Goal: Task Accomplishment & Management: Manage account settings

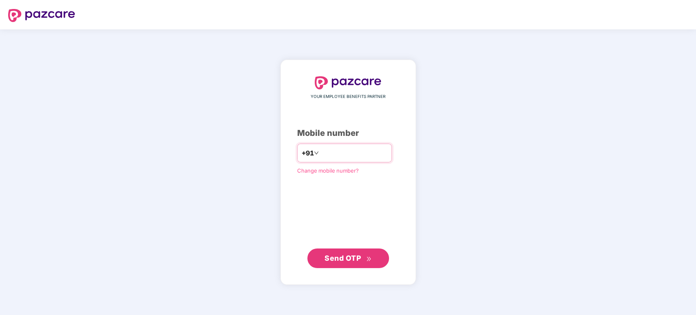
click at [329, 145] on div "+91" at bounding box center [344, 153] width 95 height 19
click at [342, 152] on input "number" at bounding box center [354, 153] width 67 height 13
type input "**********"
click at [346, 258] on span "Send OTP" at bounding box center [343, 258] width 36 height 9
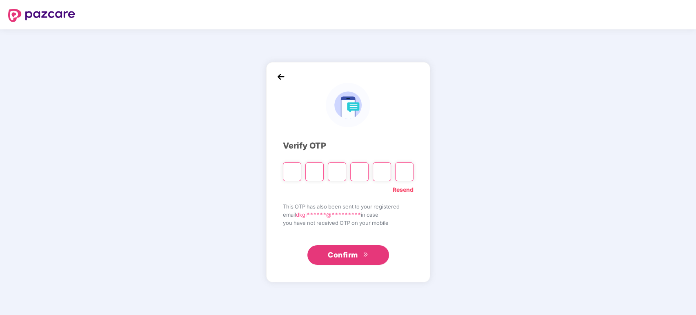
type input "*"
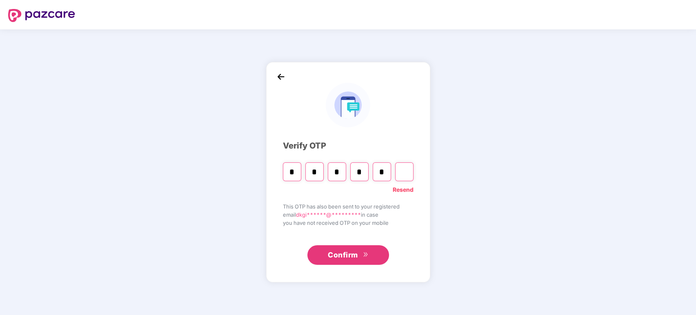
type input "*"
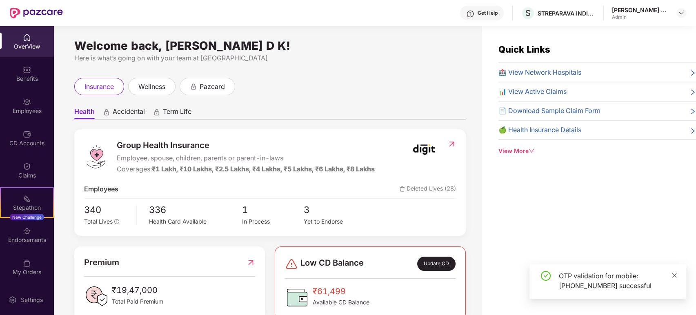
click at [673, 276] on icon "close" at bounding box center [674, 275] width 4 height 4
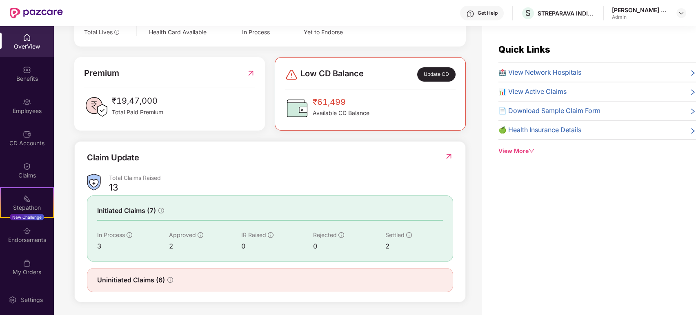
scroll to position [191, 0]
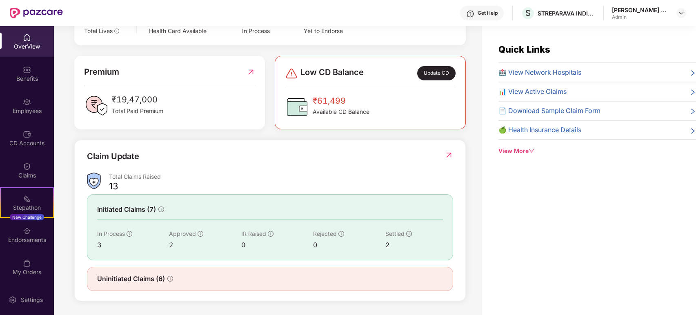
click at [446, 153] on img at bounding box center [449, 155] width 9 height 8
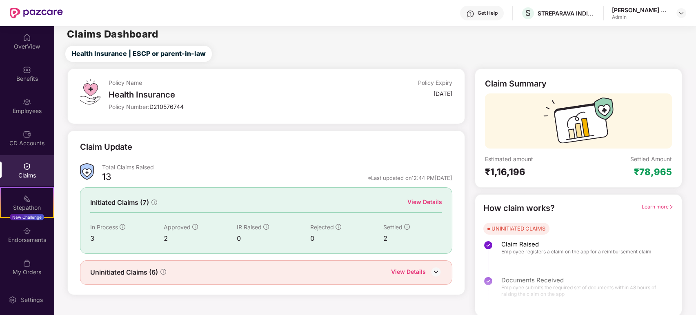
scroll to position [4, 0]
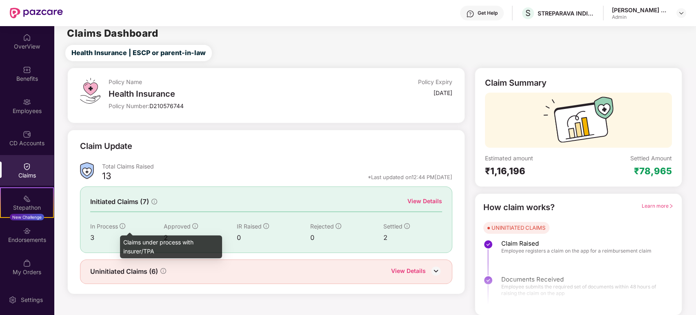
click at [123, 224] on icon "info-circle" at bounding box center [123, 226] width 6 height 6
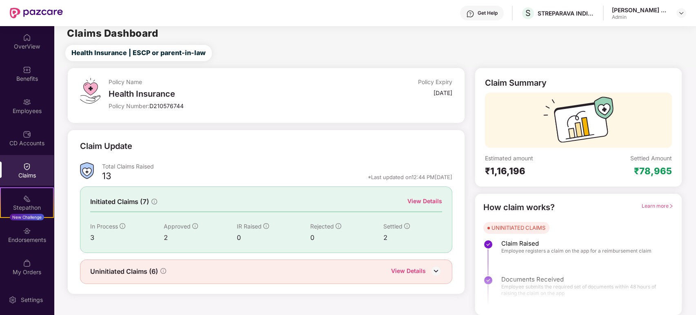
click at [431, 272] on img at bounding box center [436, 271] width 12 height 12
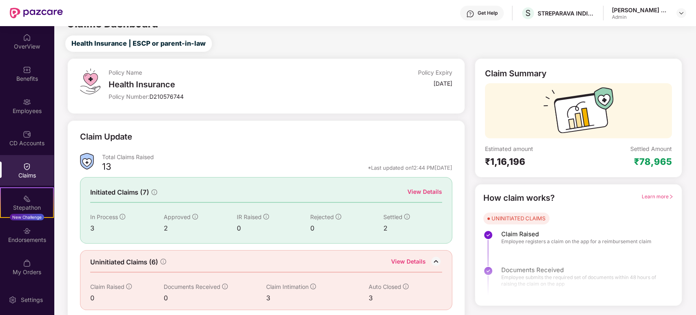
scroll to position [18, 0]
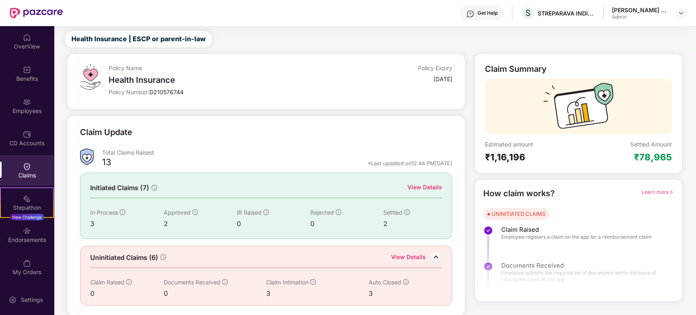
click at [419, 254] on div "View Details" at bounding box center [408, 258] width 35 height 11
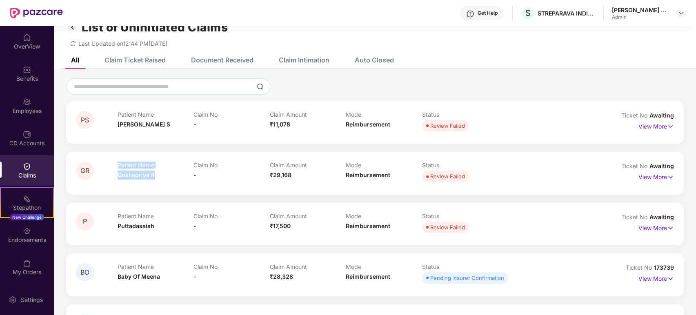
drag, startPoint x: 157, startPoint y: 176, endPoint x: 114, endPoint y: 177, distance: 42.5
click at [114, 177] on div "GR Patient Name Gokilapriya R Claim No - Claim Amount ₹29,168 Mode Reimbursemen…" at bounding box center [325, 173] width 499 height 22
click at [163, 179] on div "Patient Name Gokilapriya R" at bounding box center [156, 173] width 76 height 22
drag, startPoint x: 154, startPoint y: 174, endPoint x: 118, endPoint y: 176, distance: 36.4
click at [118, 176] on div "Patient Name Gokilapriya R" at bounding box center [156, 173] width 76 height 22
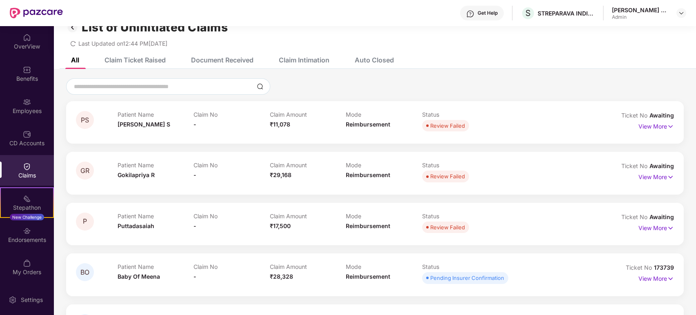
click at [209, 175] on div "Claim No -" at bounding box center [232, 173] width 76 height 22
click at [667, 176] on img at bounding box center [670, 177] width 7 height 9
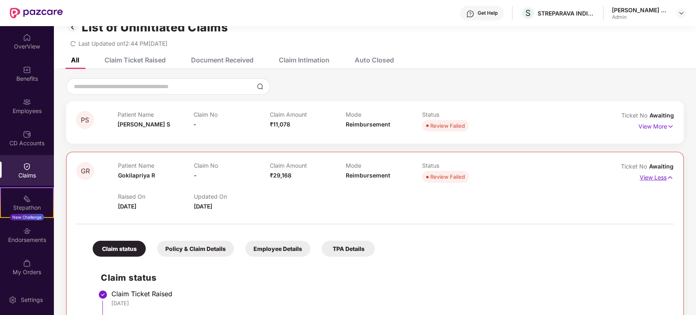
click at [663, 176] on p "View Less" at bounding box center [657, 176] width 34 height 11
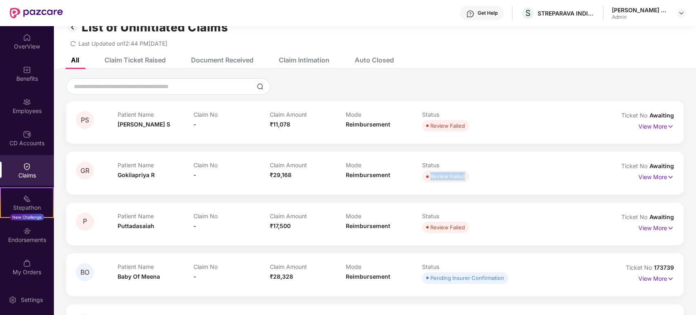
drag, startPoint x: 465, startPoint y: 174, endPoint x: 427, endPoint y: 178, distance: 37.7
click at [427, 178] on span "Review Failed" at bounding box center [445, 176] width 47 height 11
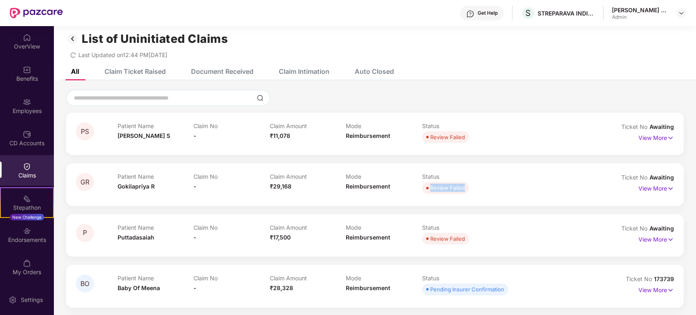
scroll to position [0, 0]
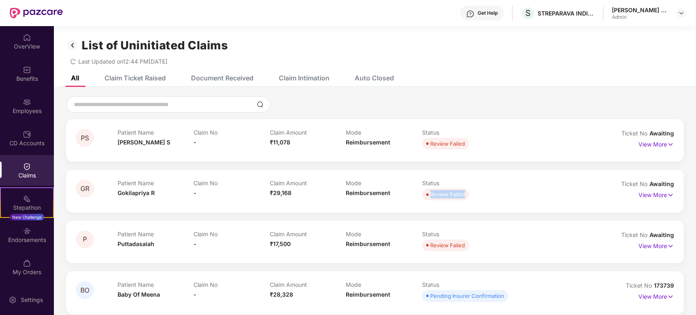
click at [74, 42] on img at bounding box center [72, 45] width 13 height 14
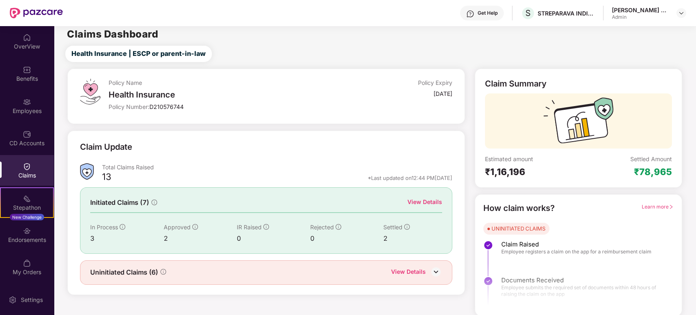
scroll to position [4, 0]
click at [428, 198] on div "View Details" at bounding box center [424, 201] width 35 height 9
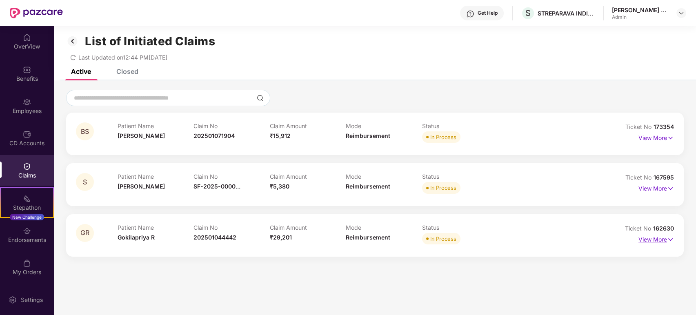
click at [666, 238] on p "View More" at bounding box center [657, 238] width 36 height 11
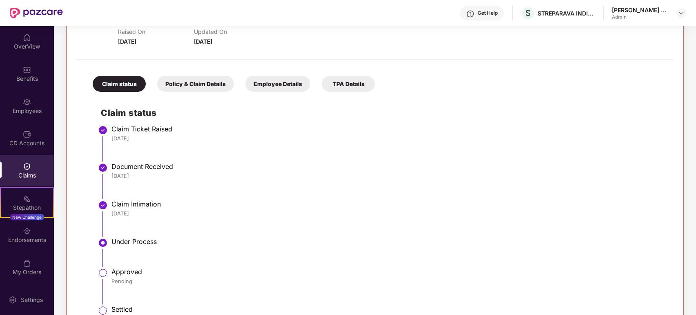
scroll to position [186, 0]
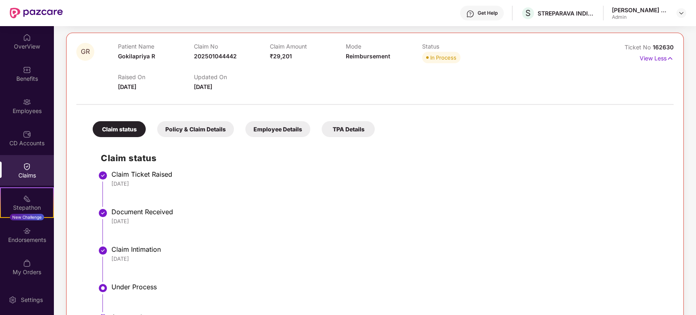
click at [283, 130] on div "Employee Details" at bounding box center [277, 129] width 65 height 16
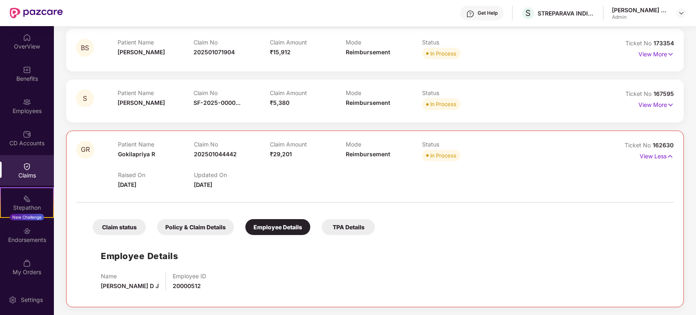
click at [201, 223] on div "Policy & Claim Details" at bounding box center [195, 227] width 77 height 16
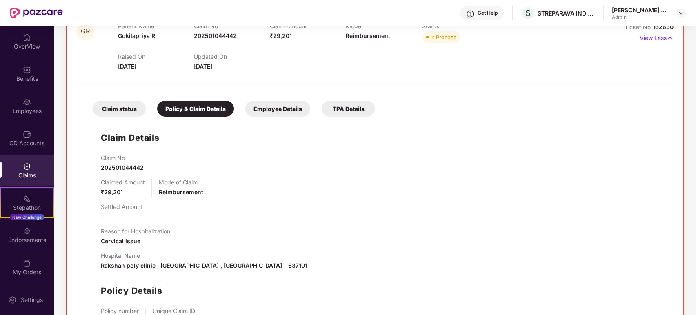
scroll to position [186, 0]
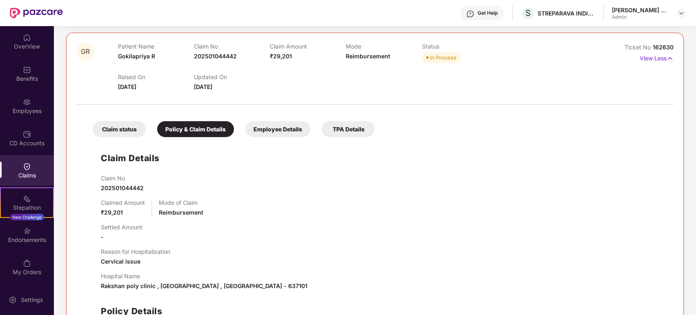
click at [130, 129] on div "Claim status" at bounding box center [119, 129] width 53 height 16
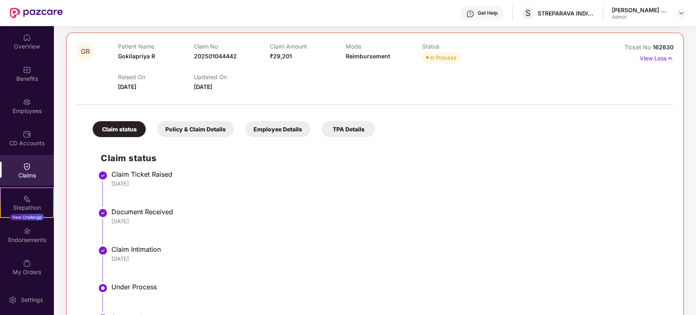
click at [268, 127] on div "Employee Details" at bounding box center [277, 129] width 65 height 16
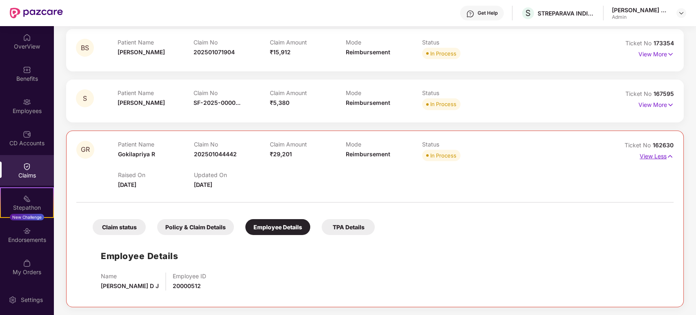
click at [663, 157] on p "View Less" at bounding box center [657, 155] width 34 height 11
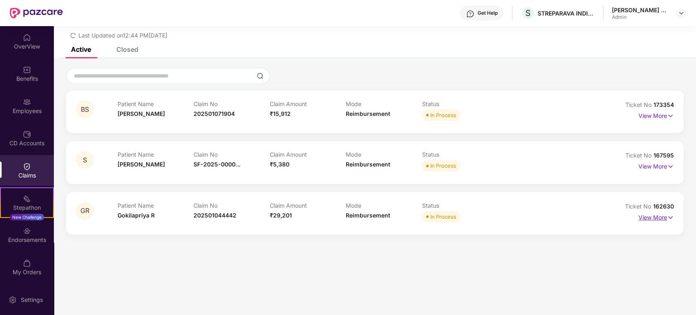
click at [665, 216] on p "View More" at bounding box center [657, 216] width 36 height 11
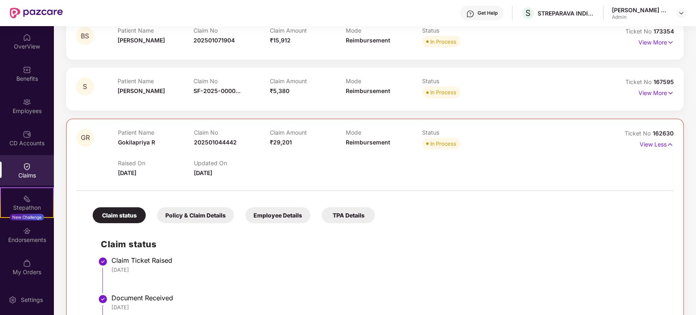
scroll to position [95, 0]
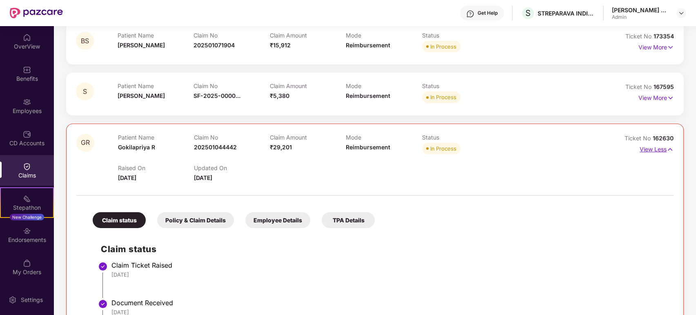
click at [669, 150] on img at bounding box center [670, 149] width 7 height 9
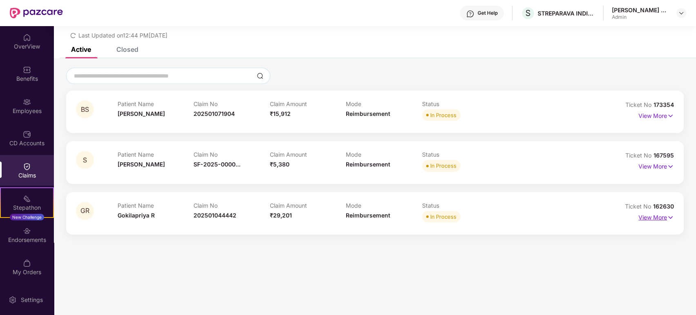
click at [667, 218] on img at bounding box center [670, 217] width 7 height 9
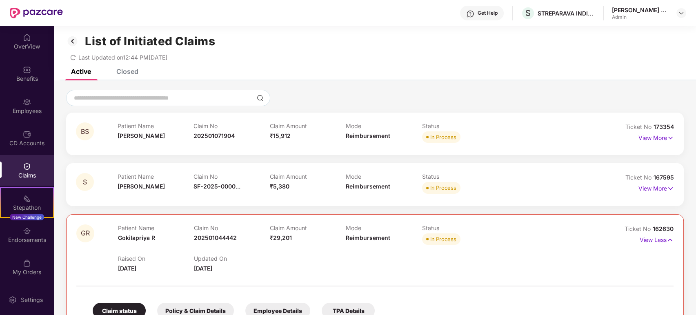
scroll to position [0, 0]
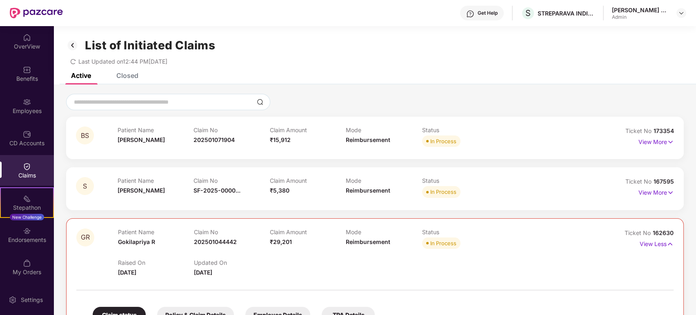
click at [75, 42] on img at bounding box center [72, 45] width 13 height 14
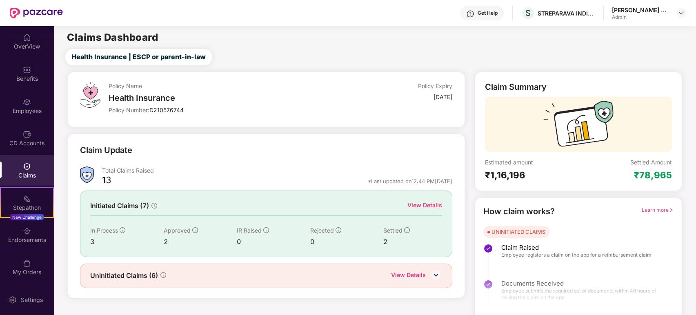
scroll to position [4, 0]
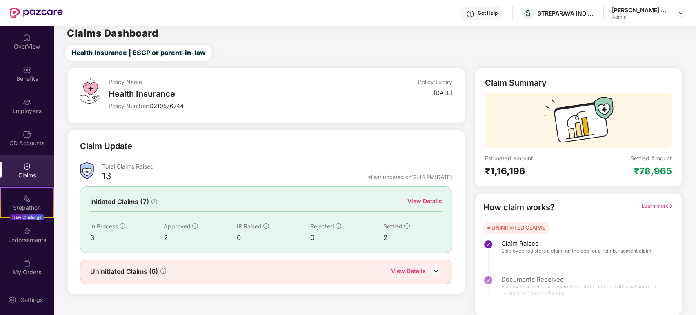
click at [431, 200] on div "View Details" at bounding box center [424, 201] width 35 height 9
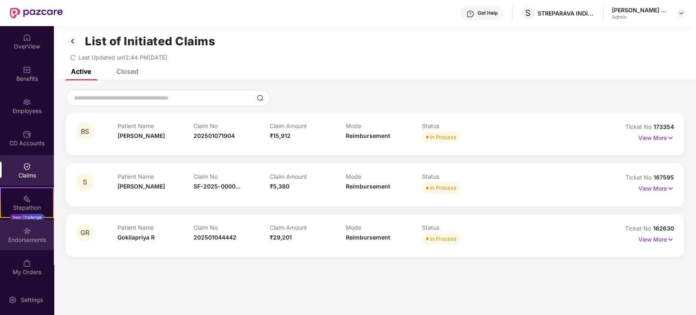
click at [39, 234] on div "Endorsements" at bounding box center [27, 235] width 54 height 31
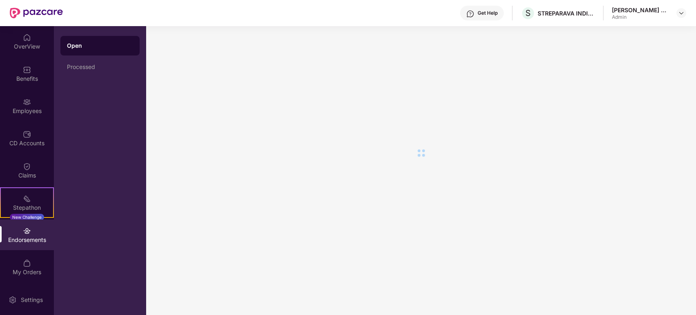
scroll to position [0, 0]
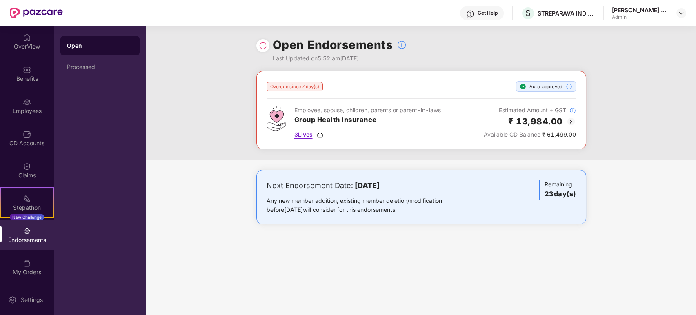
click at [307, 135] on span "3 Lives" at bounding box center [303, 134] width 18 height 9
click at [261, 45] on img at bounding box center [263, 46] width 8 height 8
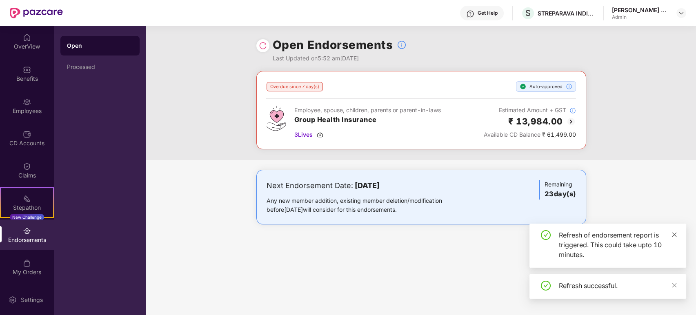
click at [674, 234] on icon "close" at bounding box center [674, 234] width 4 height 4
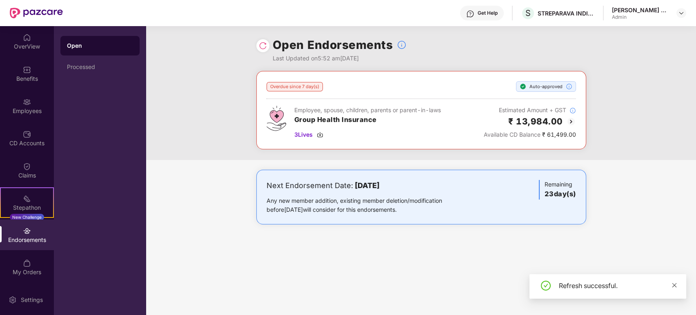
click at [672, 285] on icon "close" at bounding box center [675, 286] width 6 height 6
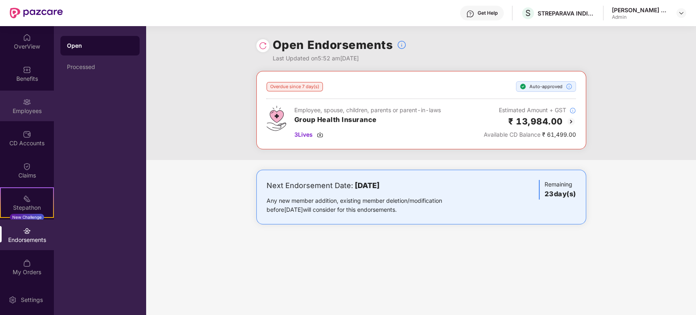
click at [39, 102] on div "Employees" at bounding box center [27, 106] width 54 height 31
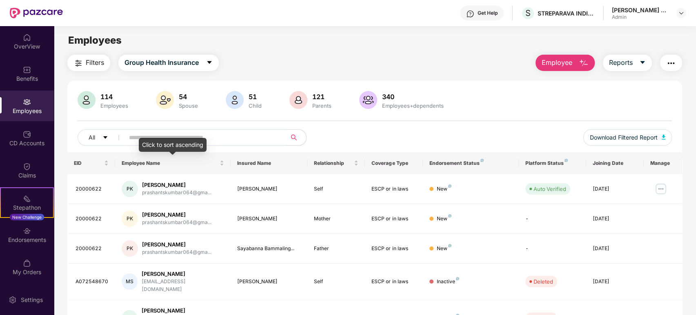
click at [160, 140] on div "Click to sort ascending" at bounding box center [173, 145] width 68 height 14
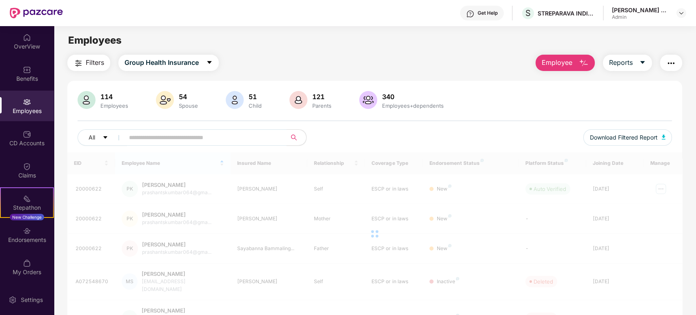
click at [242, 138] on input "text" at bounding box center [202, 137] width 147 height 12
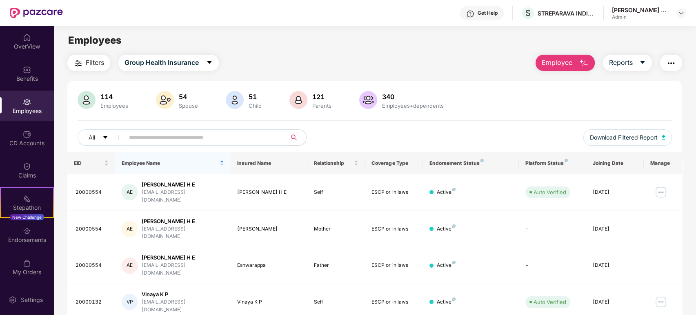
paste input "**********"
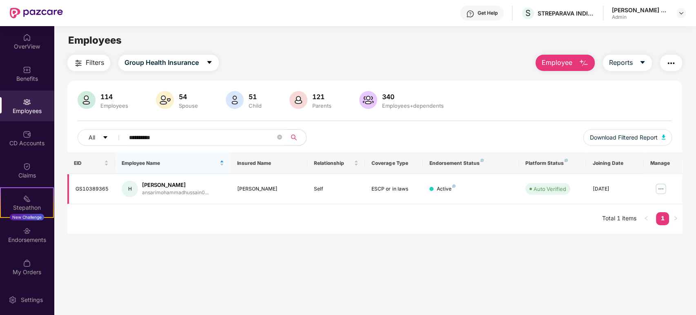
type input "**********"
click at [663, 189] on img at bounding box center [660, 189] width 13 height 13
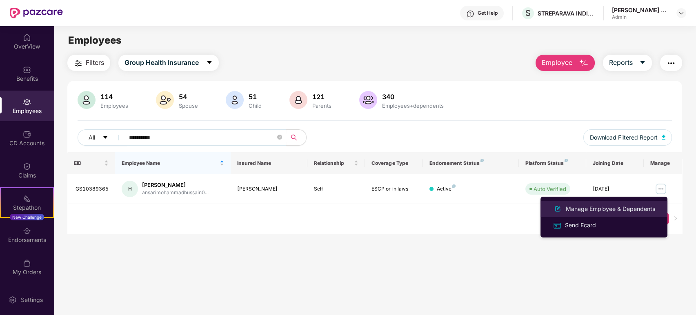
click at [600, 211] on div "Manage Employee & Dependents" at bounding box center [610, 209] width 93 height 9
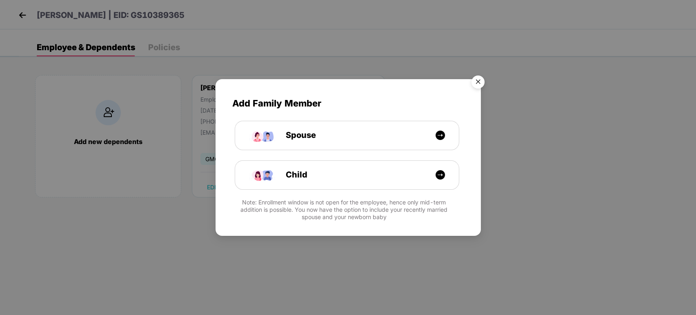
click at [477, 81] on img "Close" at bounding box center [478, 83] width 23 height 23
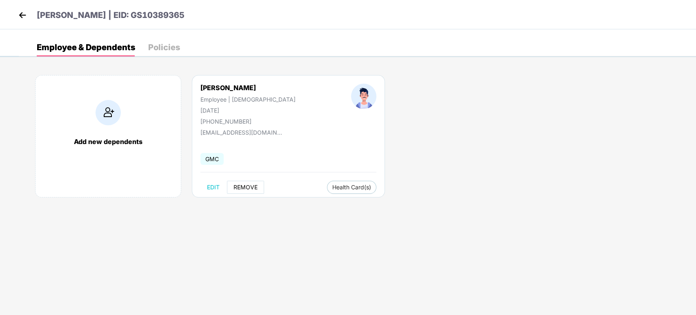
click at [243, 185] on span "REMOVE" at bounding box center [246, 187] width 24 height 7
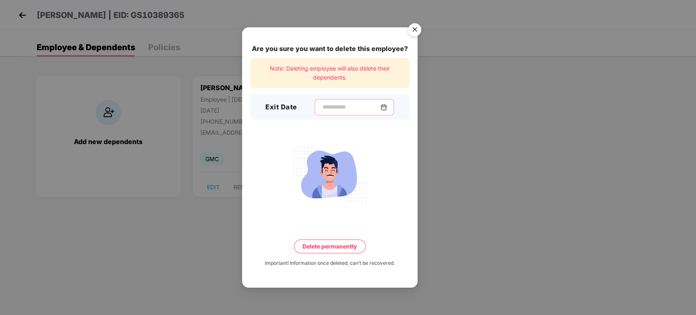
click at [343, 107] on input at bounding box center [351, 107] width 59 height 9
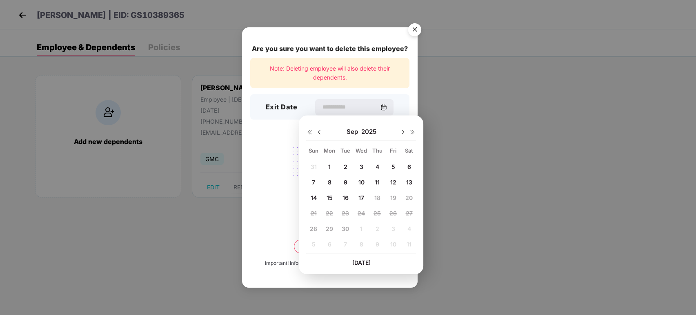
click at [319, 133] on img at bounding box center [319, 132] width 7 height 7
click at [411, 228] on span "30" at bounding box center [408, 228] width 7 height 7
type input "**********"
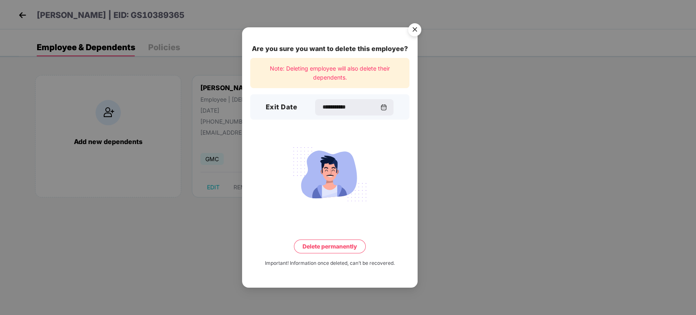
click at [349, 245] on button "Delete permanently" at bounding box center [330, 247] width 72 height 14
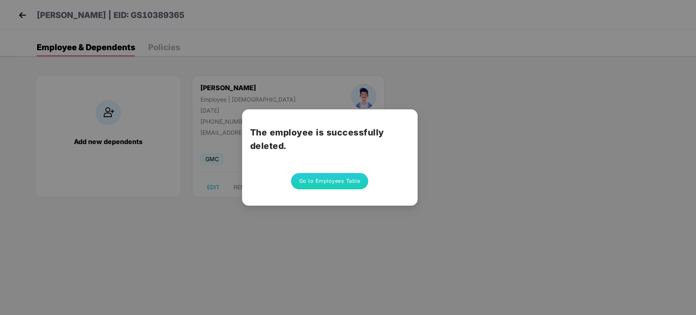
click at [328, 180] on button "Go to Employees Table" at bounding box center [330, 181] width 78 height 16
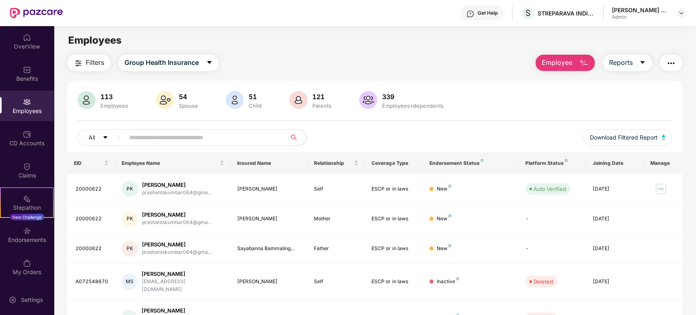
click at [183, 137] on input "text" at bounding box center [202, 137] width 147 height 12
paste input "**********"
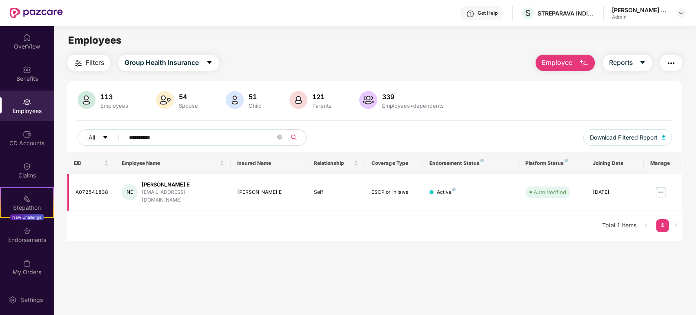
type input "**********"
click at [660, 187] on img at bounding box center [660, 192] width 13 height 13
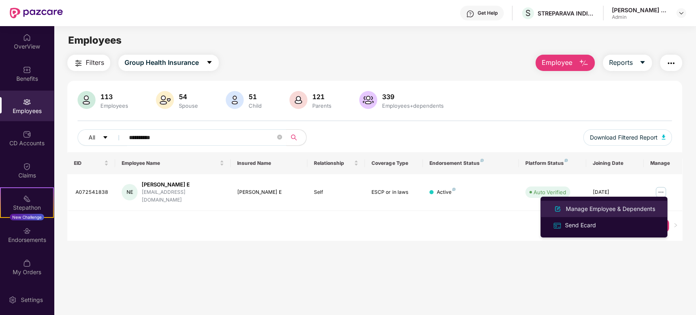
click at [598, 210] on div "Manage Employee & Dependents" at bounding box center [610, 209] width 93 height 9
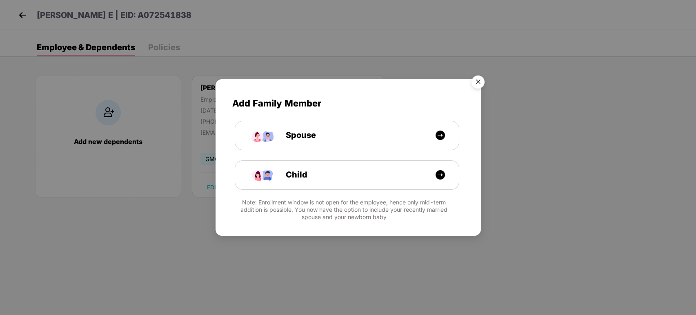
click at [480, 82] on img "Close" at bounding box center [478, 83] width 23 height 23
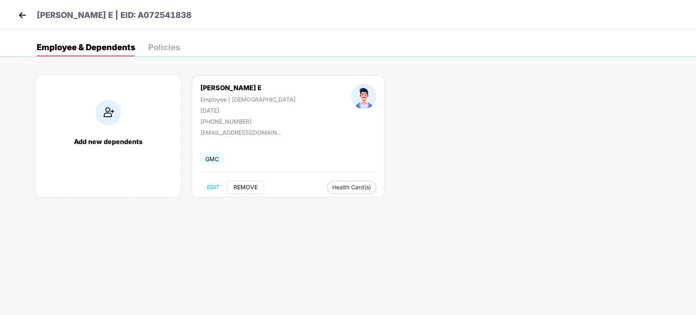
click at [248, 187] on span "REMOVE" at bounding box center [246, 187] width 24 height 7
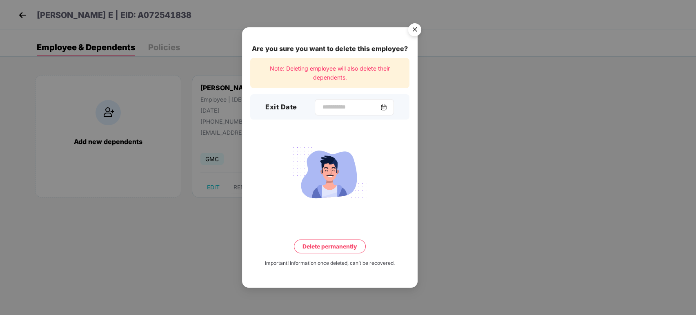
click at [353, 101] on div at bounding box center [354, 107] width 79 height 16
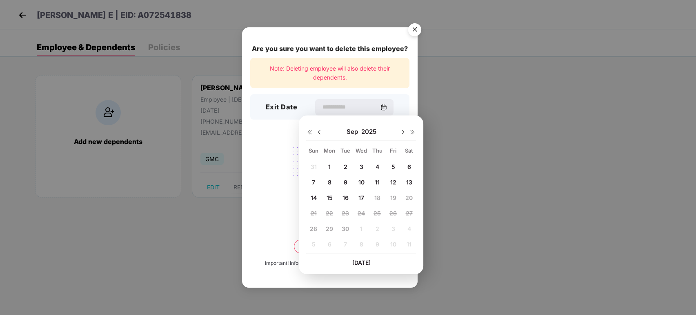
click at [318, 130] on img at bounding box center [319, 132] width 7 height 7
click at [407, 229] on span "30" at bounding box center [408, 228] width 7 height 7
type input "**********"
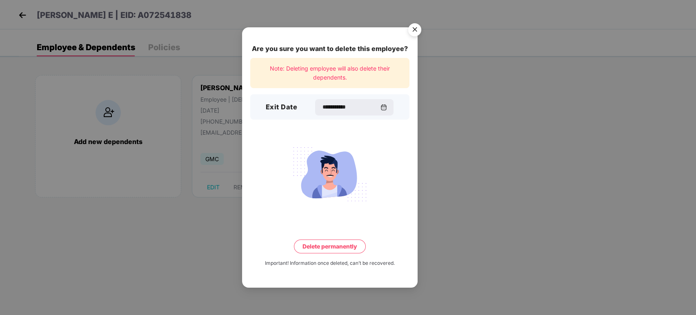
click at [334, 247] on button "Delete permanently" at bounding box center [330, 247] width 72 height 14
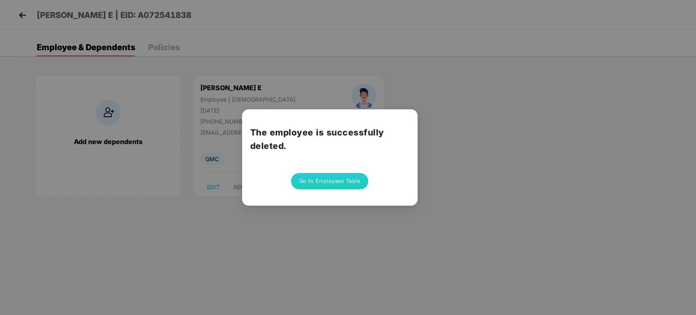
click at [447, 141] on div "The employee is successfully deleted. Go to Employees Table" at bounding box center [348, 157] width 696 height 315
click at [273, 221] on div "The employee is successfully deleted. Go to Employees Table" at bounding box center [348, 157] width 696 height 315
click at [316, 181] on button "Go to Employees Table" at bounding box center [330, 181] width 78 height 16
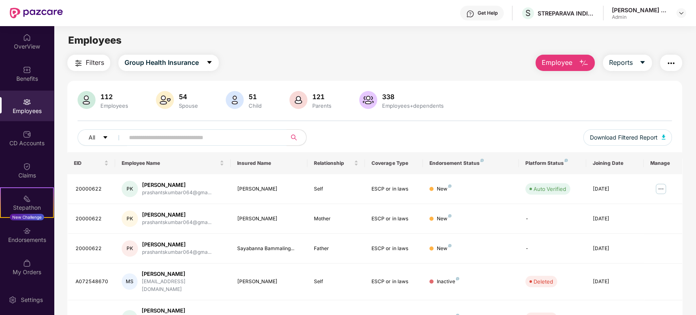
click at [222, 135] on input "text" at bounding box center [202, 137] width 147 height 12
paste input "**********"
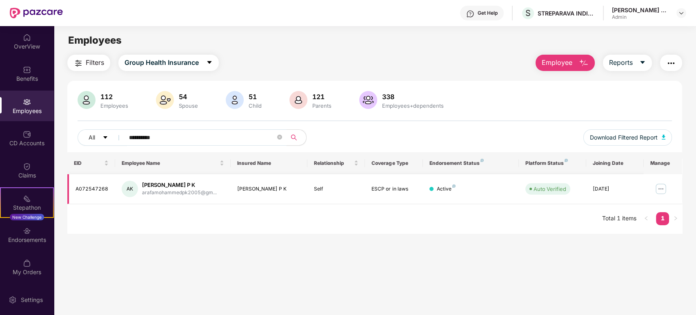
type input "**********"
click at [660, 188] on img at bounding box center [660, 189] width 13 height 13
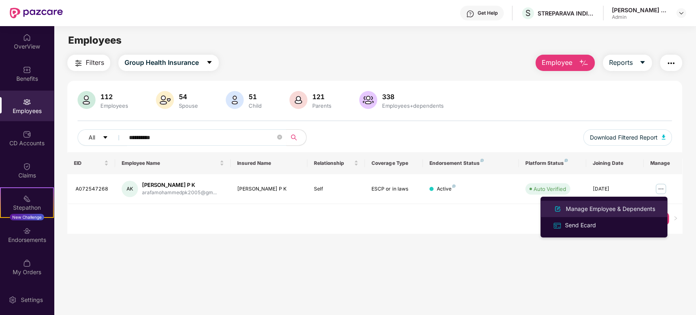
click at [614, 206] on div "Manage Employee & Dependents" at bounding box center [610, 209] width 93 height 9
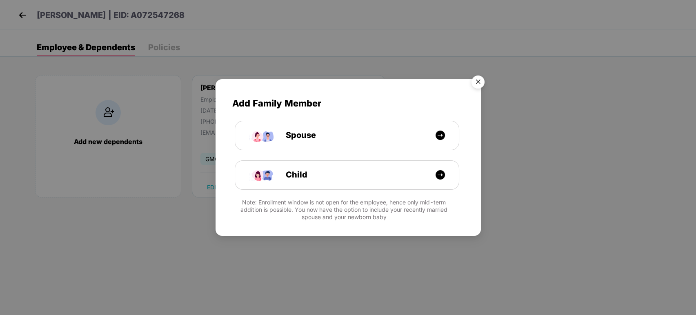
click at [476, 80] on img "Close" at bounding box center [478, 83] width 23 height 23
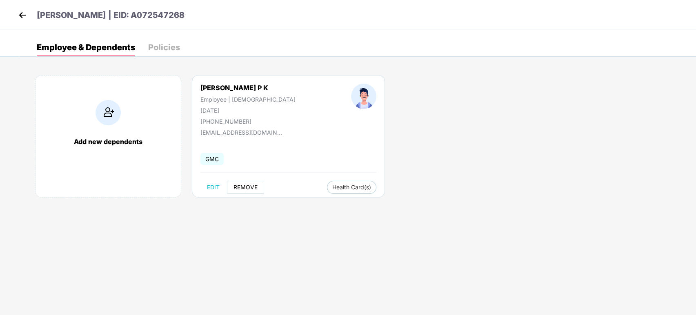
click at [252, 185] on span "REMOVE" at bounding box center [246, 187] width 24 height 7
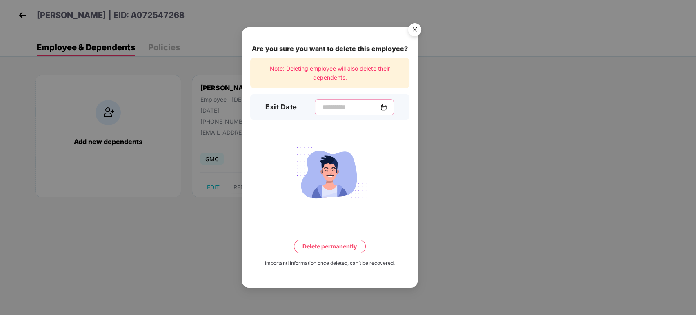
click at [346, 108] on input at bounding box center [351, 107] width 59 height 9
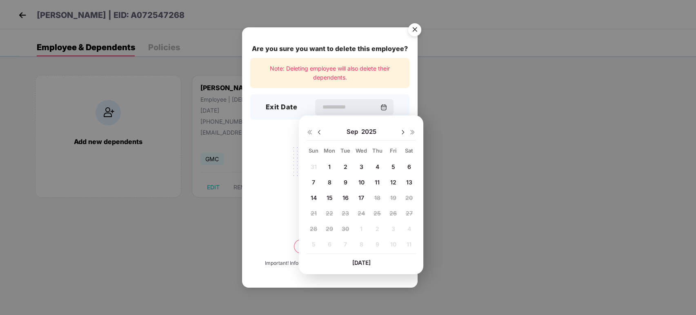
click at [320, 129] on img at bounding box center [319, 132] width 7 height 7
click at [407, 227] on span "30" at bounding box center [408, 228] width 7 height 7
type input "**********"
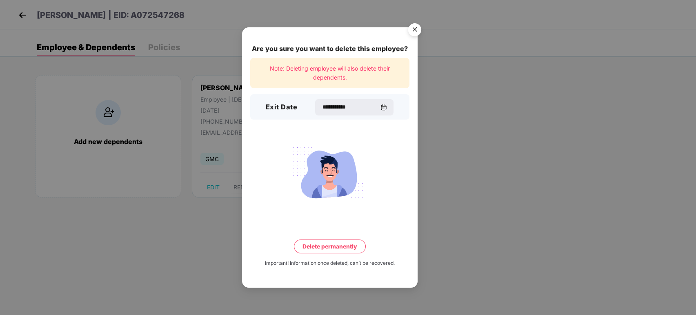
click at [338, 247] on button "Delete permanently" at bounding box center [330, 247] width 72 height 14
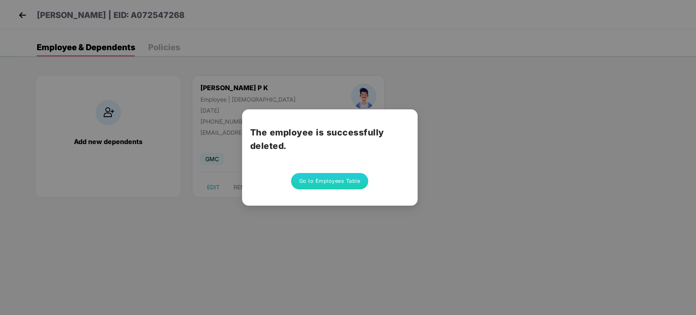
click at [340, 185] on button "Go to Employees Table" at bounding box center [330, 181] width 78 height 16
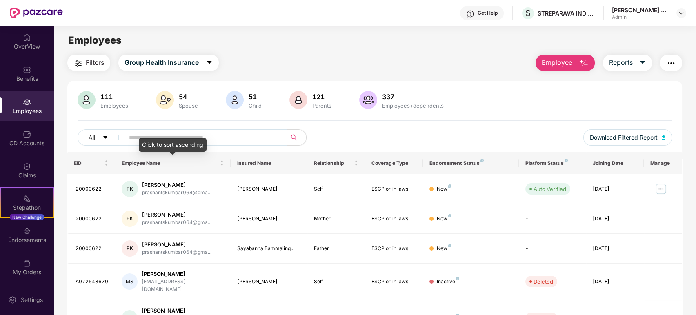
click at [210, 140] on input "text" at bounding box center [202, 137] width 147 height 12
paste input "**********"
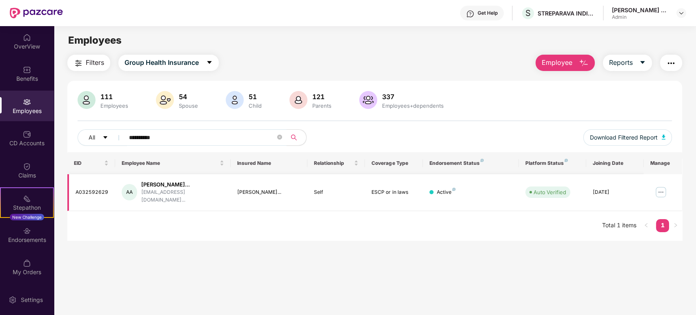
type input "**********"
click at [660, 188] on img at bounding box center [660, 192] width 13 height 13
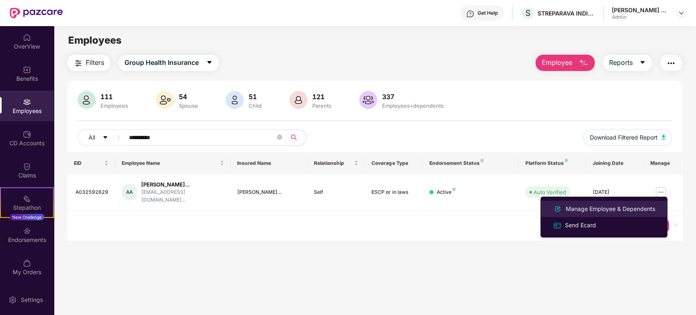
click at [612, 209] on div "Manage Employee & Dependents" at bounding box center [610, 209] width 93 height 9
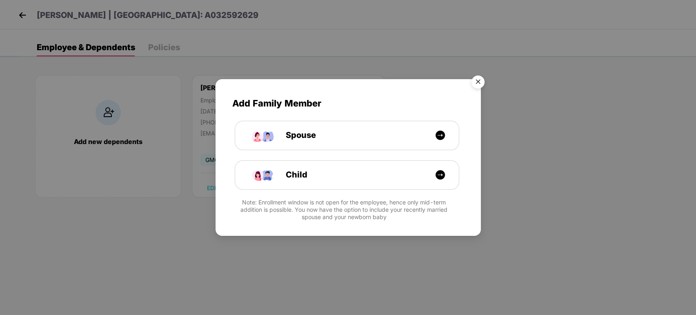
click at [484, 74] on img "Close" at bounding box center [478, 83] width 23 height 23
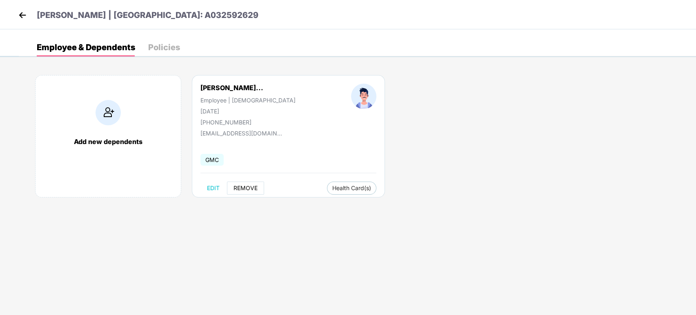
click at [250, 186] on span "REMOVE" at bounding box center [246, 188] width 24 height 7
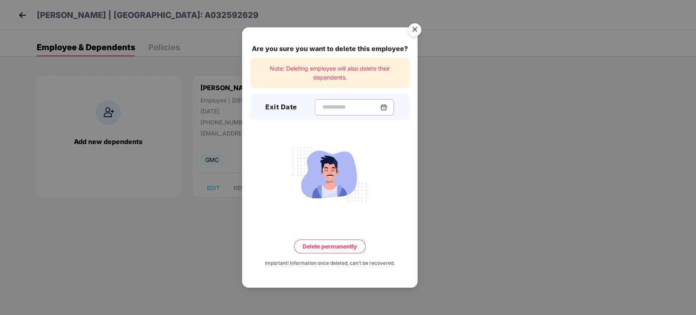
click at [334, 109] on input at bounding box center [351, 107] width 59 height 9
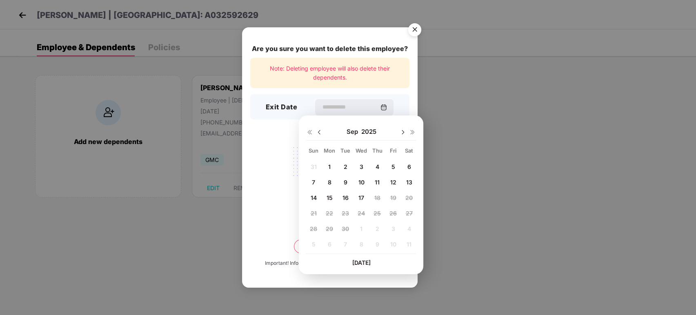
click at [320, 130] on img at bounding box center [319, 132] width 7 height 7
click at [407, 231] on span "30" at bounding box center [408, 228] width 7 height 7
type input "**********"
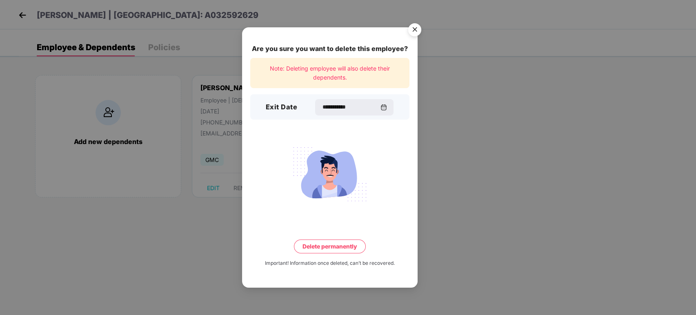
click at [338, 245] on button "Delete permanently" at bounding box center [330, 247] width 72 height 14
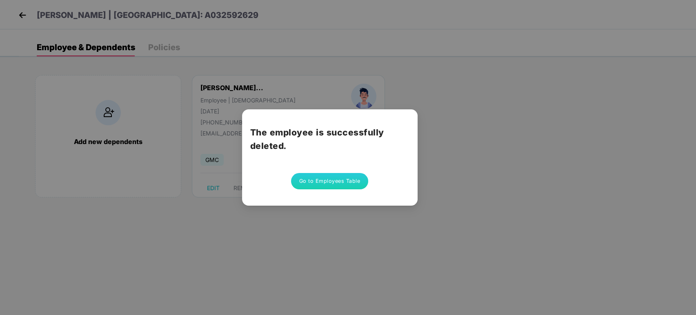
click at [325, 181] on button "Go to Employees Table" at bounding box center [330, 181] width 78 height 16
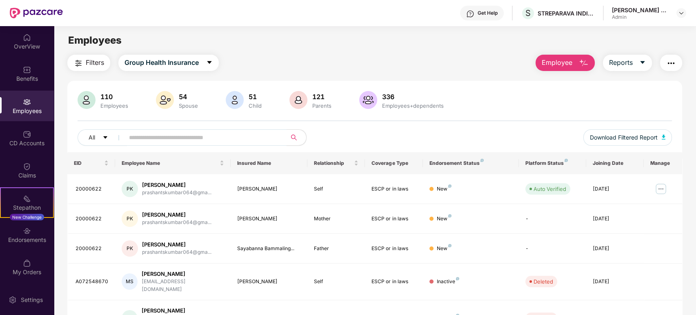
click at [154, 142] on input "text" at bounding box center [202, 137] width 147 height 12
paste input "**********"
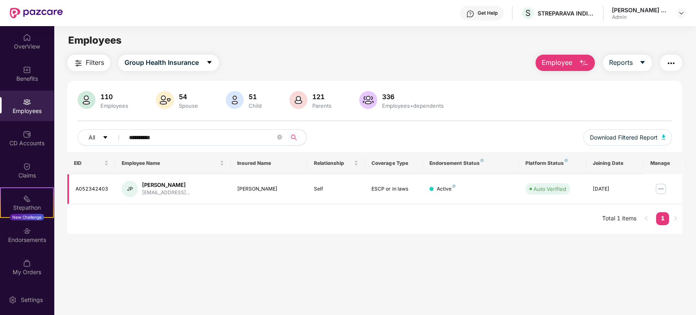
type input "**********"
click at [660, 187] on img at bounding box center [660, 189] width 13 height 13
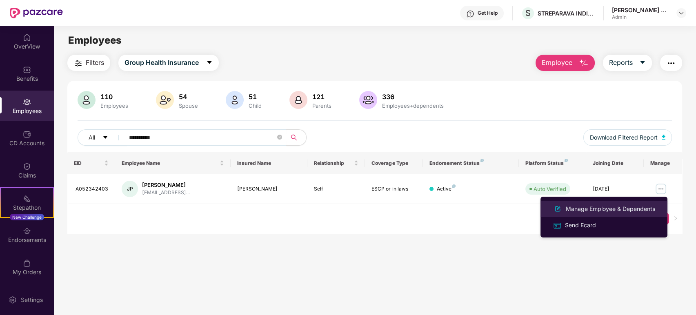
click at [590, 210] on div "Manage Employee & Dependents" at bounding box center [610, 209] width 93 height 9
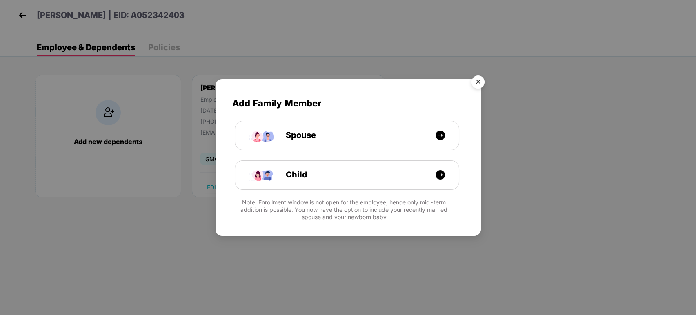
click at [476, 82] on img "Close" at bounding box center [478, 83] width 23 height 23
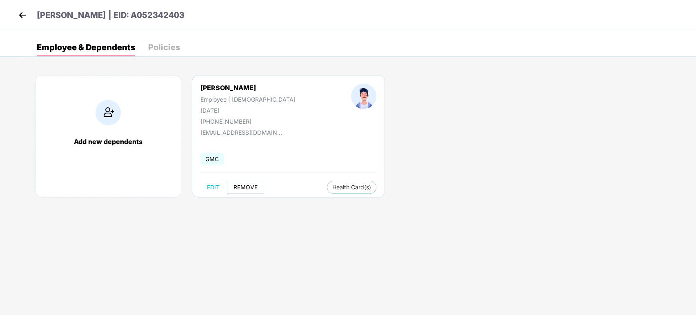
click at [239, 184] on span "REMOVE" at bounding box center [246, 187] width 24 height 7
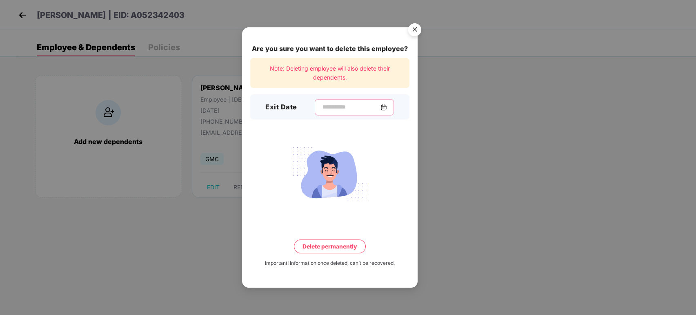
click at [350, 107] on input at bounding box center [351, 107] width 59 height 9
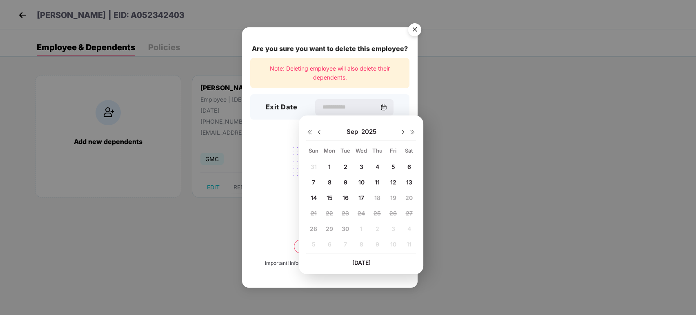
click at [321, 130] on img at bounding box center [319, 132] width 7 height 7
click at [406, 225] on span "30" at bounding box center [408, 228] width 7 height 7
type input "**********"
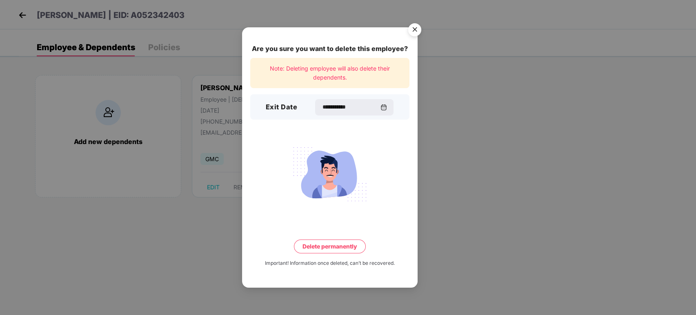
click at [330, 248] on button "Delete permanently" at bounding box center [330, 247] width 72 height 14
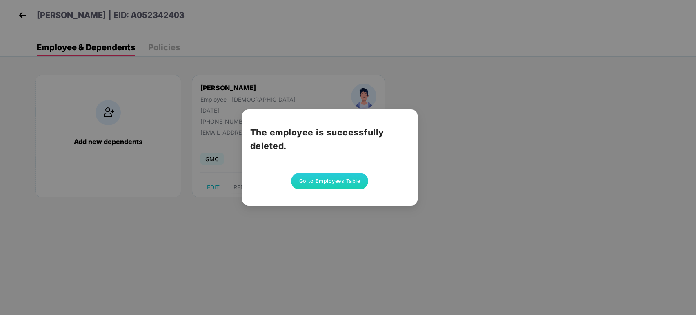
click at [314, 182] on button "Go to Employees Table" at bounding box center [330, 181] width 78 height 16
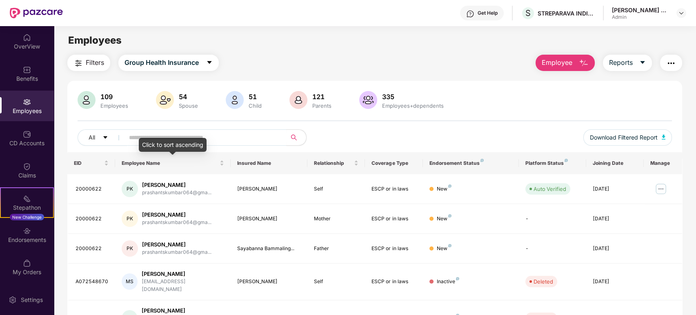
click at [183, 141] on div "Click to sort ascending" at bounding box center [173, 145] width 68 height 14
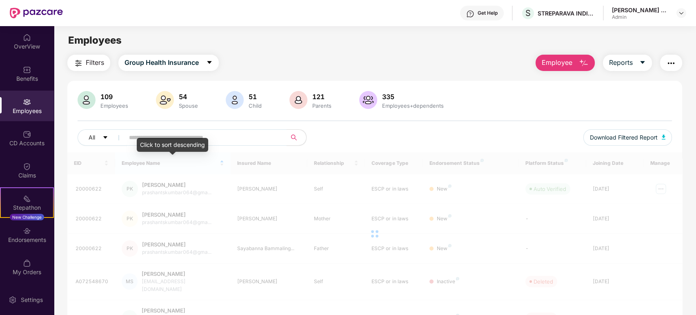
click at [249, 135] on input "text" at bounding box center [202, 137] width 147 height 12
paste input "**********"
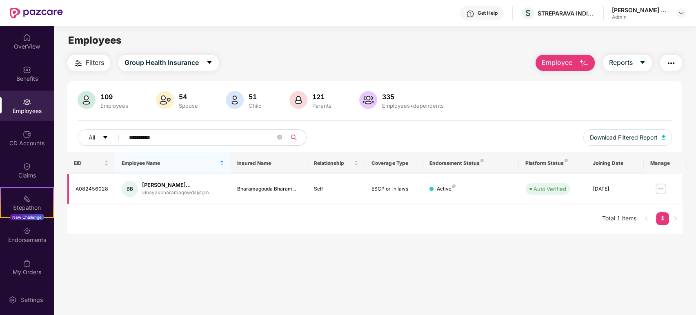
type input "**********"
click at [659, 187] on img at bounding box center [660, 189] width 13 height 13
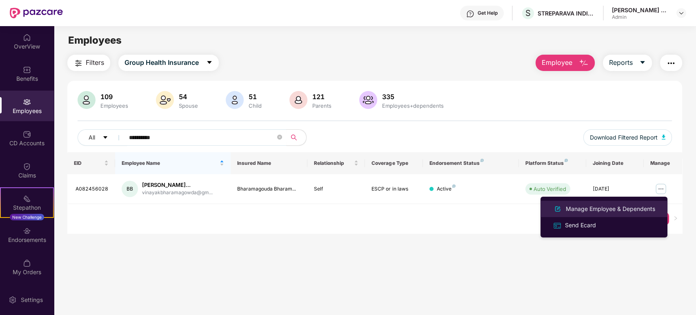
click at [606, 209] on div "Manage Employee & Dependents" at bounding box center [610, 209] width 93 height 9
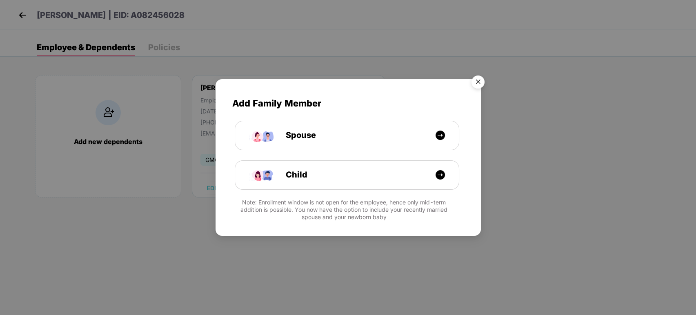
click at [481, 80] on img "Close" at bounding box center [478, 83] width 23 height 23
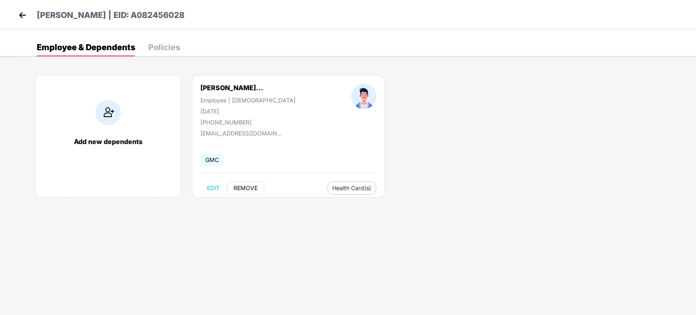
click at [242, 188] on span "REMOVE" at bounding box center [246, 188] width 24 height 7
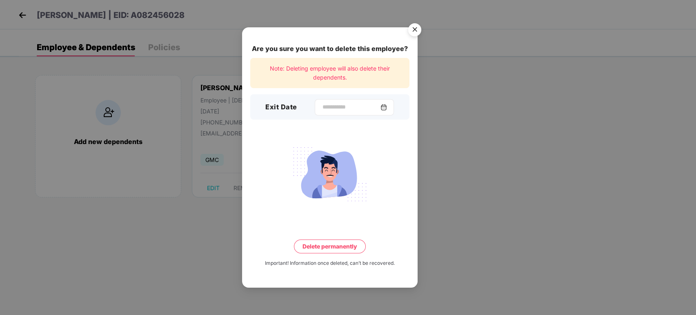
click at [330, 102] on div at bounding box center [354, 107] width 79 height 16
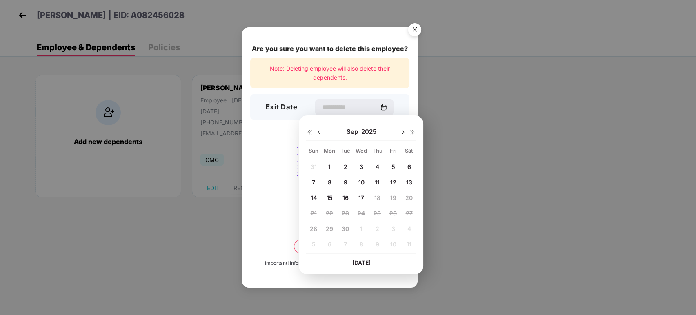
click at [319, 133] on img at bounding box center [319, 132] width 7 height 7
click at [408, 229] on span "30" at bounding box center [408, 228] width 7 height 7
type input "**********"
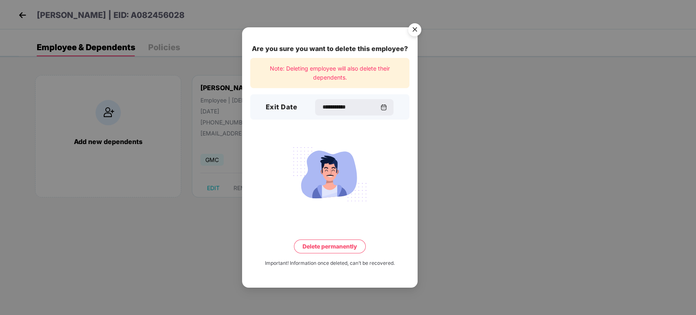
click at [343, 243] on button "Delete permanently" at bounding box center [330, 247] width 72 height 14
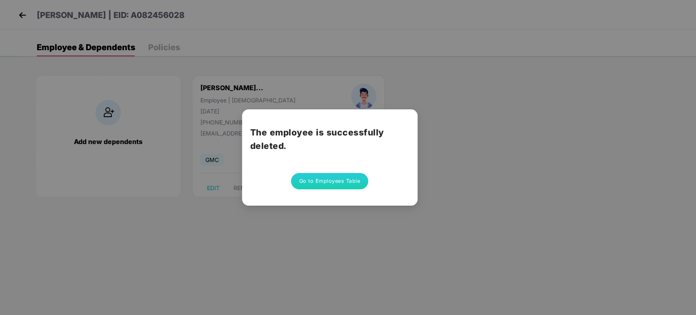
click at [352, 179] on button "Go to Employees Table" at bounding box center [330, 181] width 78 height 16
